Goal: Use online tool/utility

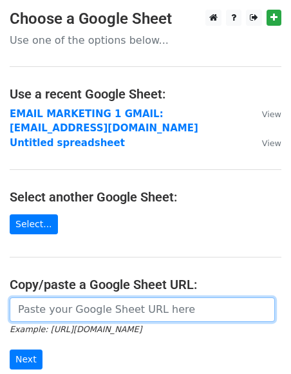
click at [151, 314] on input "url" at bounding box center [142, 310] width 265 height 24
paste input "[URL][DOMAIN_NAME]"
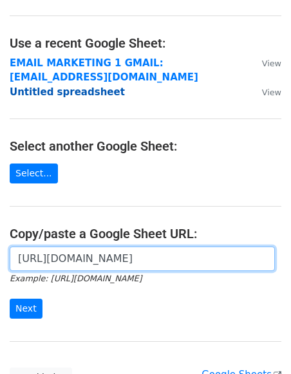
scroll to position [109, 0]
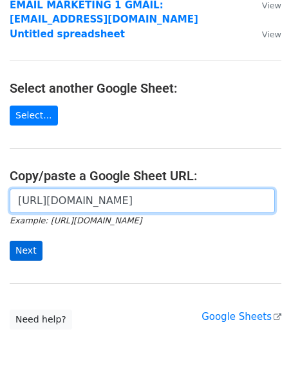
type input "[URL][DOMAIN_NAME]"
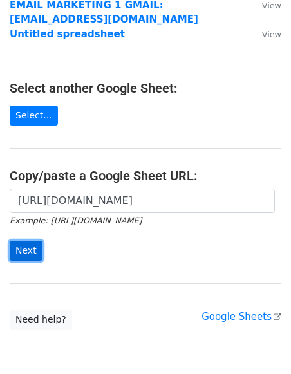
click at [28, 254] on input "Next" at bounding box center [26, 251] width 33 height 20
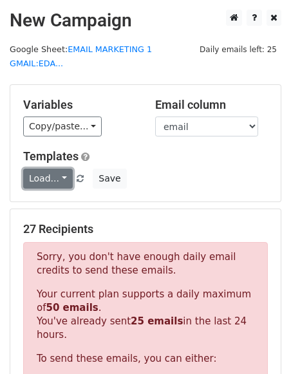
click at [51, 169] on link "Load..." at bounding box center [48, 179] width 50 height 20
click at [49, 196] on link "dm 1" at bounding box center [75, 206] width 102 height 21
click at [57, 169] on link "Load..." at bounding box center [48, 179] width 50 height 20
click at [70, 196] on link "dm 1" at bounding box center [75, 206] width 102 height 21
